Goal: Task Accomplishment & Management: Manage account settings

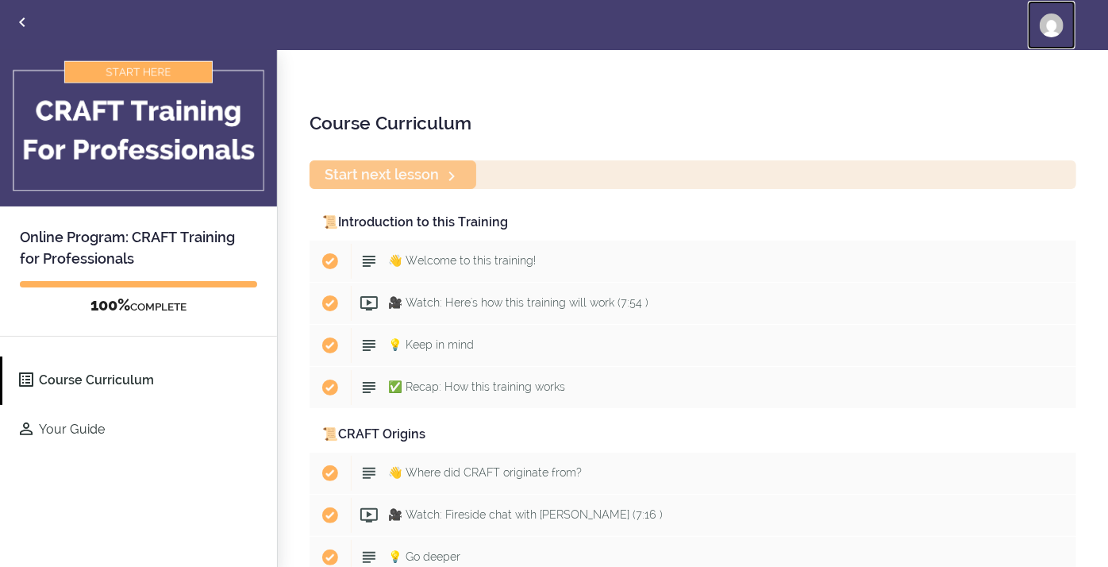
click at [1048, 29] on img at bounding box center [1052, 25] width 24 height 24
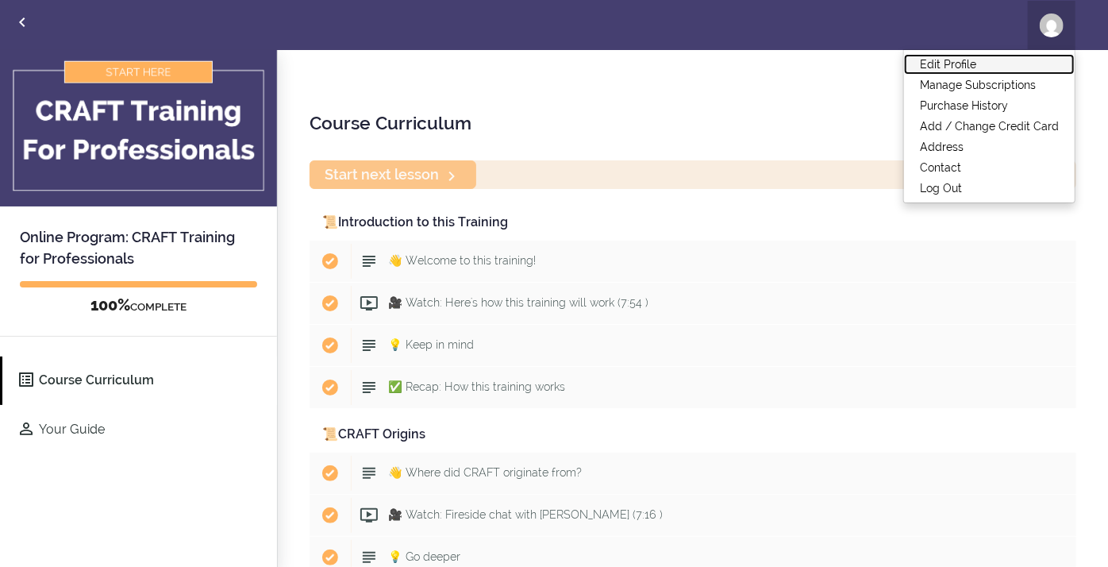
click at [965, 64] on link "Edit Profile" at bounding box center [989, 64] width 171 height 21
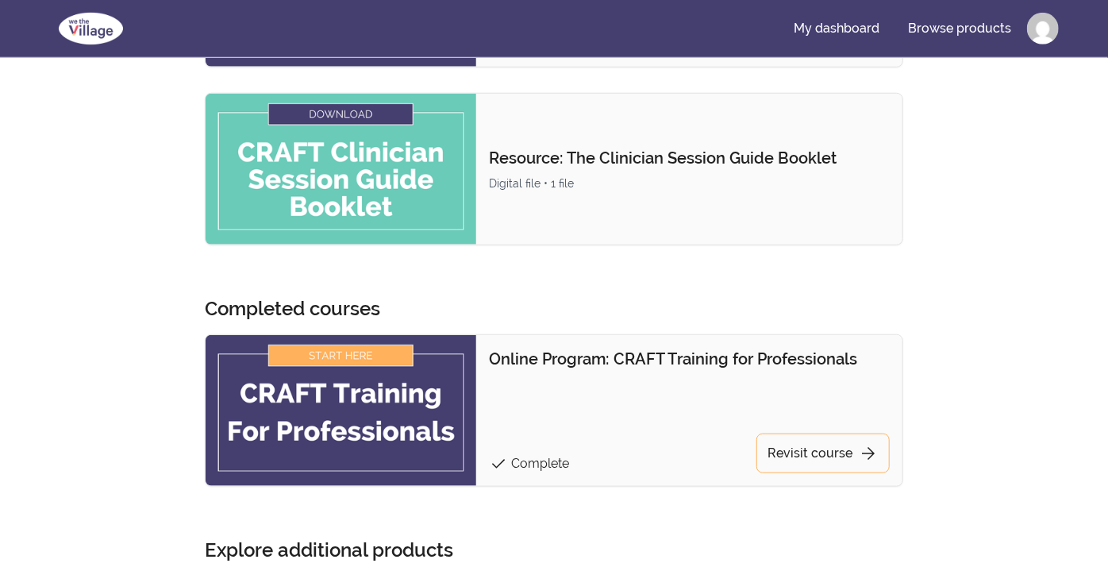
scroll to position [614, 0]
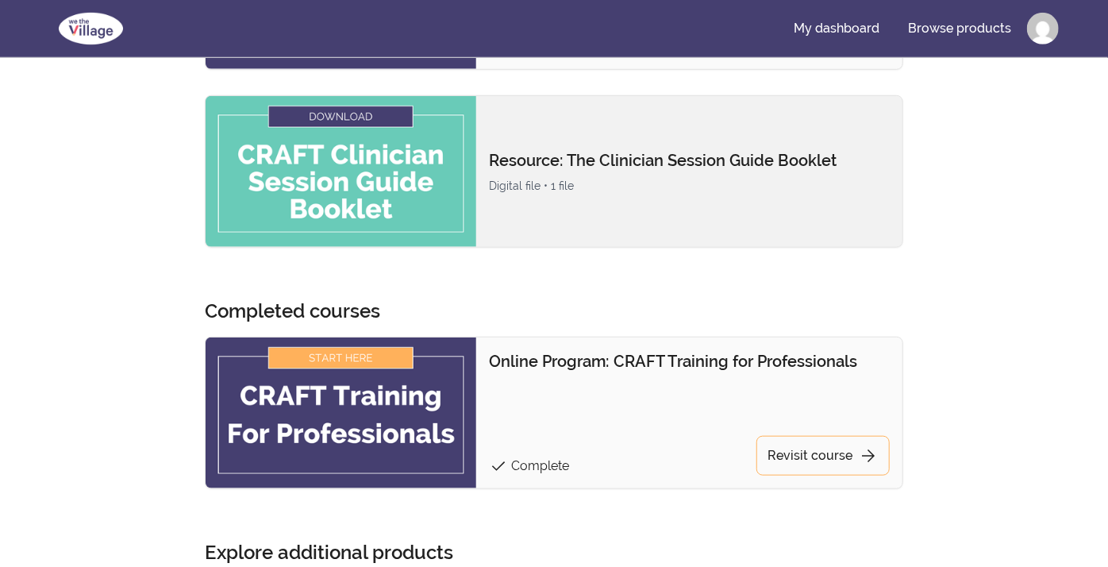
click at [293, 116] on img at bounding box center [341, 171] width 271 height 151
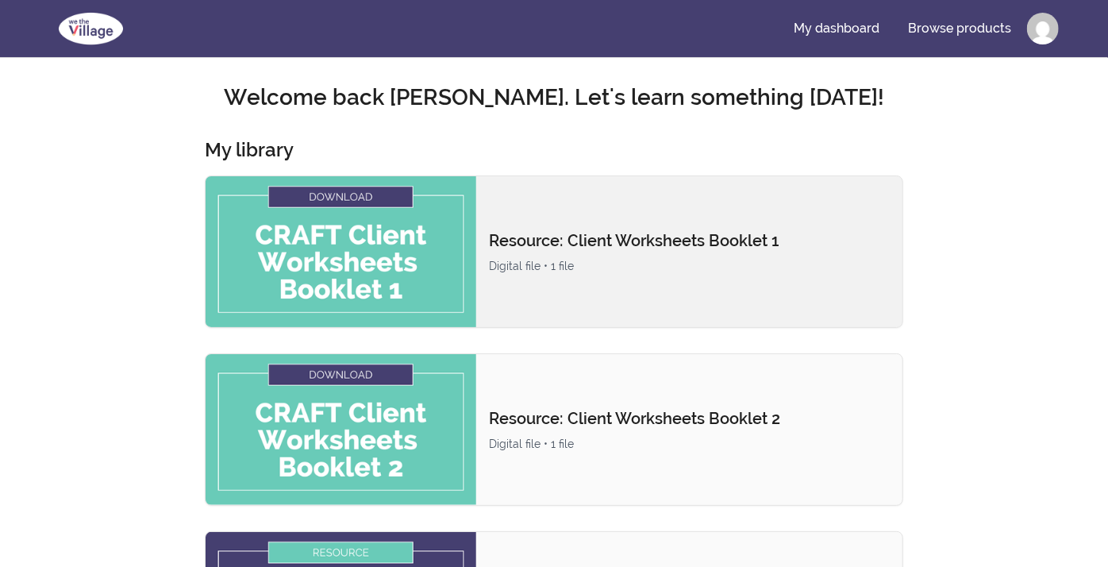
click at [354, 191] on img at bounding box center [341, 251] width 271 height 151
